Goal: Task Accomplishment & Management: Manage account settings

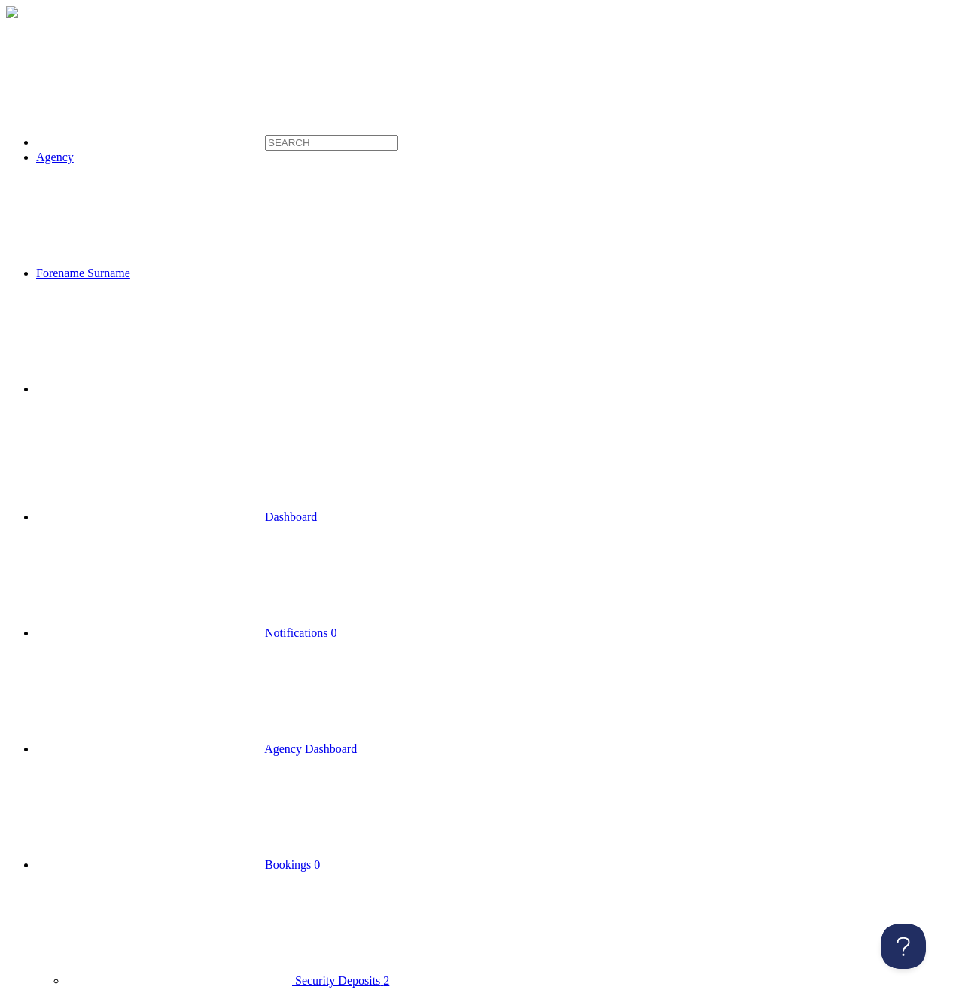
select select
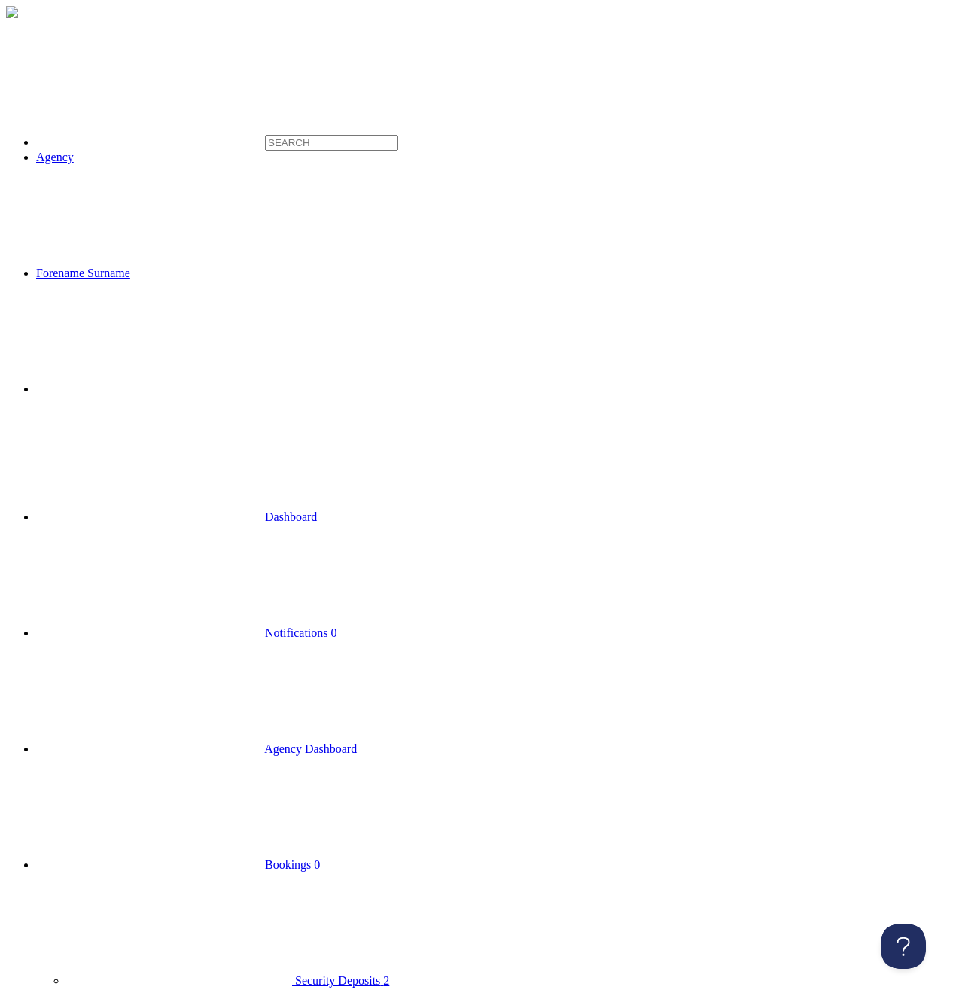
click option "All" at bounding box center [0, 0] width 0 height 0
click at [265, 858] on span "Bookings" at bounding box center [288, 864] width 46 height 13
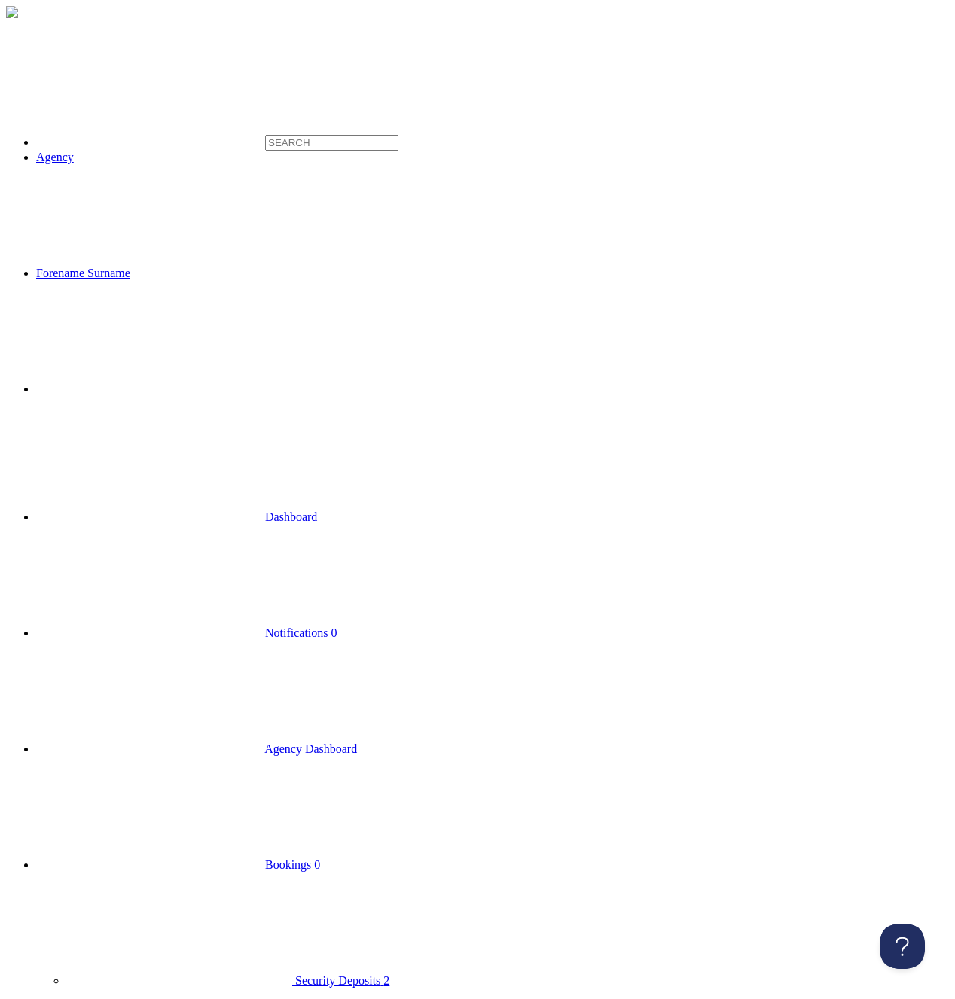
drag, startPoint x: 590, startPoint y: 87, endPoint x: 565, endPoint y: 85, distance: 25.0
